Goal: Find contact information: Find contact information

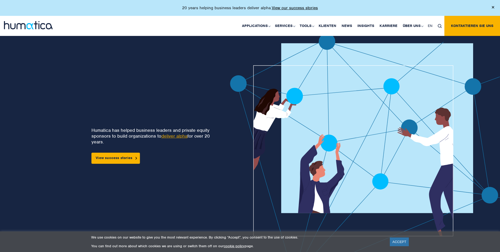
click at [398, 244] on link "ACCEPT" at bounding box center [399, 241] width 19 height 9
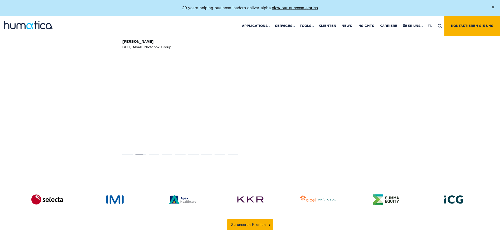
scroll to position [1160, 0]
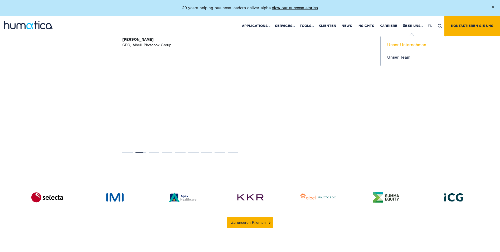
click at [411, 47] on link "Unser Unternehmen" at bounding box center [413, 45] width 65 height 12
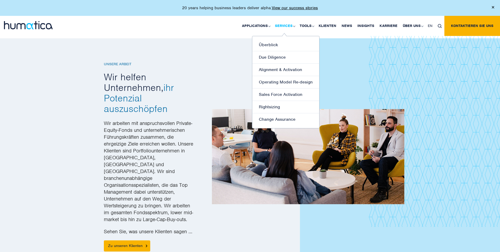
scroll to position [791, 0]
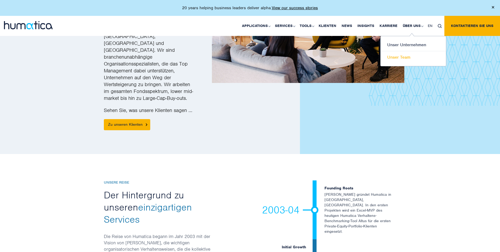
click at [404, 59] on link "Unser Team" at bounding box center [413, 57] width 65 height 12
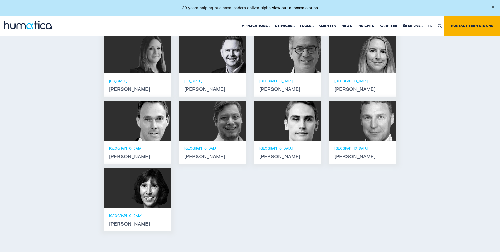
scroll to position [422, 0]
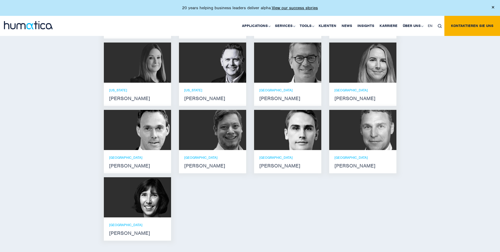
click at [160, 155] on p "[GEOGRAPHIC_DATA]" at bounding box center [137, 157] width 57 height 4
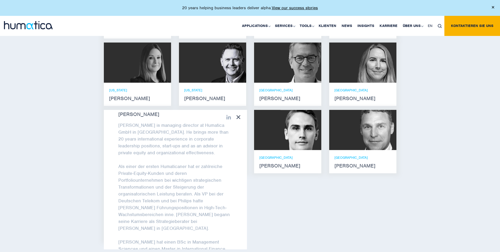
scroll to position [0, 0]
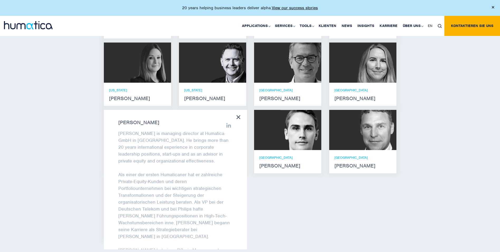
click at [228, 125] on div "Andreas Knobloch Andreas Knobloch is managing director at Humatica GmbH in Muni…" at bounding box center [175, 179] width 143 height 139
click at [226, 127] on icon at bounding box center [228, 125] width 5 height 5
